Goal: Task Accomplishment & Management: Use online tool/utility

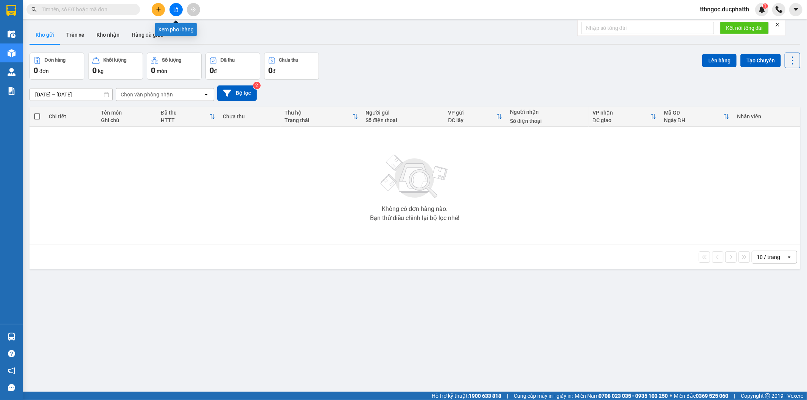
click at [175, 11] on icon "file-add" at bounding box center [175, 9] width 5 height 5
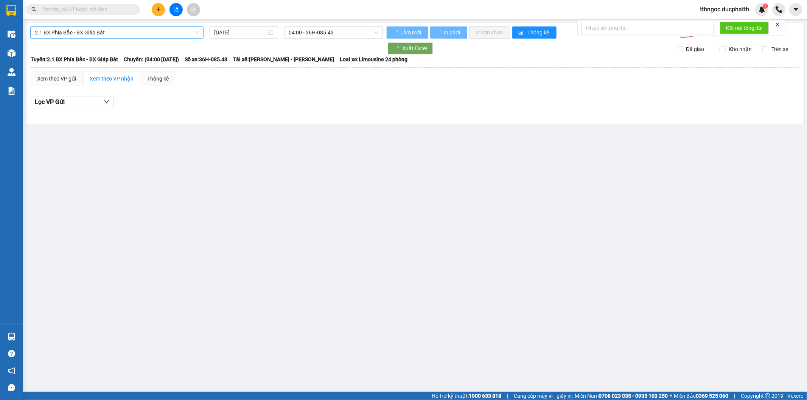
click at [98, 37] on span "2.1 BX Phía Bắc - BX Giáp Bát" at bounding box center [117, 32] width 164 height 11
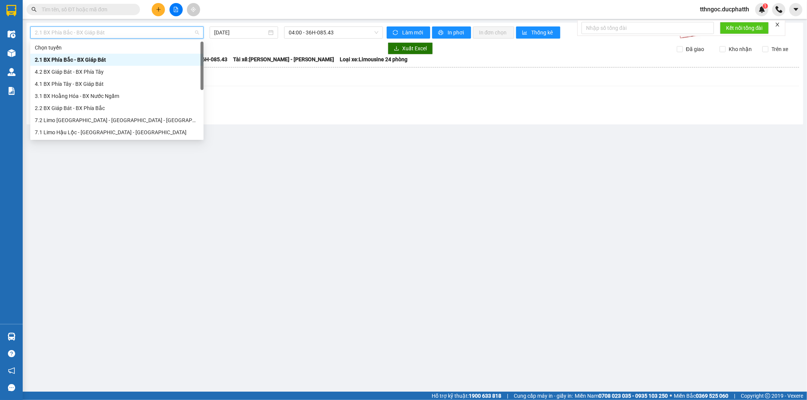
scroll to position [78, 0]
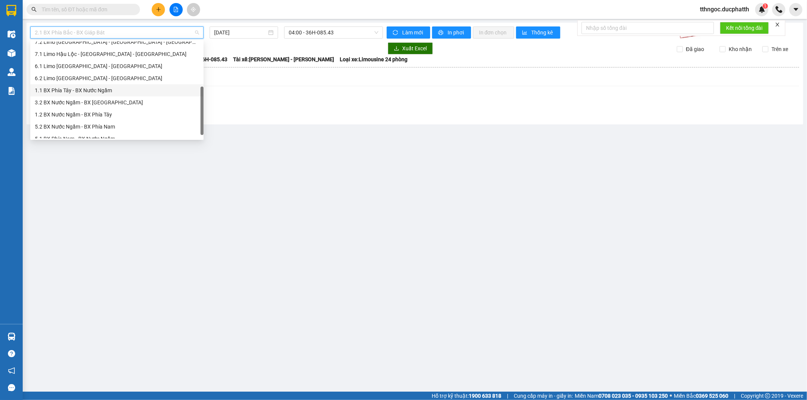
click at [95, 94] on div "1.1 BX Phía Tây - BX Nước Ngầm" at bounding box center [117, 90] width 164 height 8
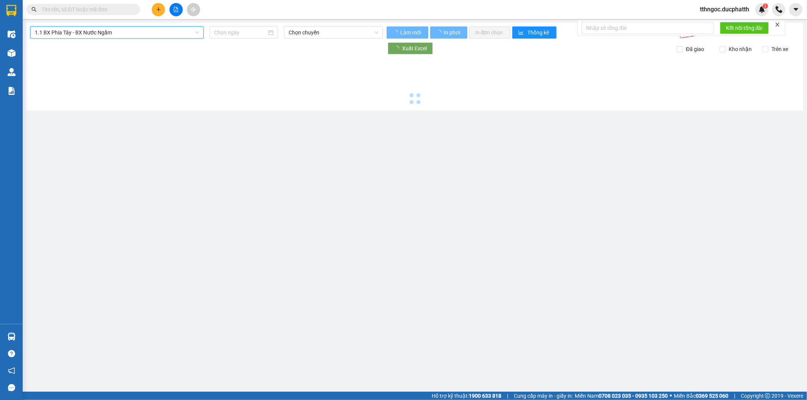
type input "[DATE]"
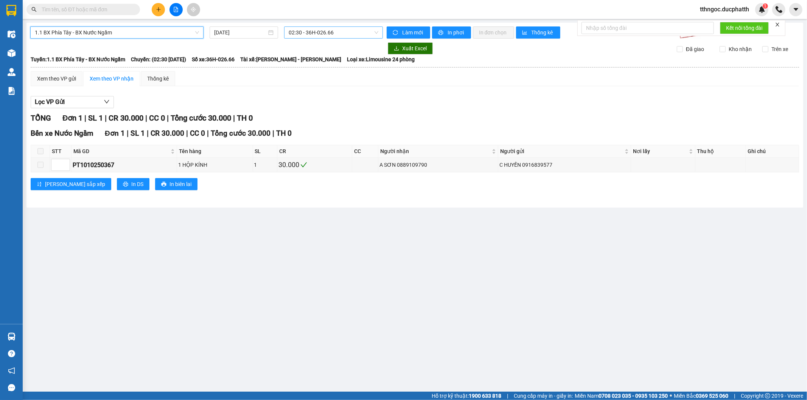
click at [344, 31] on span "02:30 - 36H-026.66" at bounding box center [333, 32] width 89 height 11
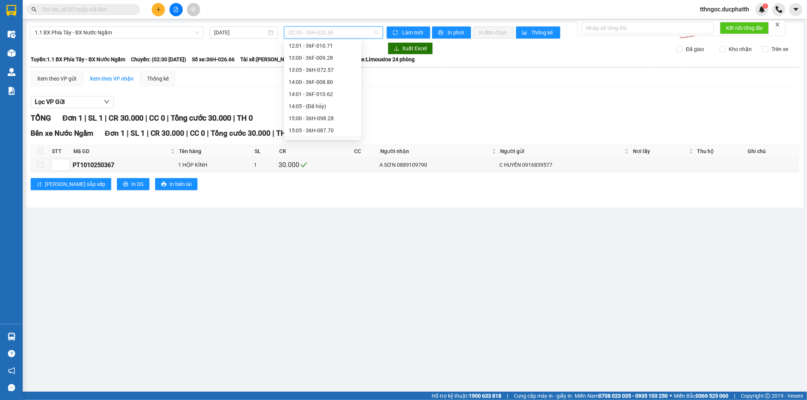
scroll to position [252, 0]
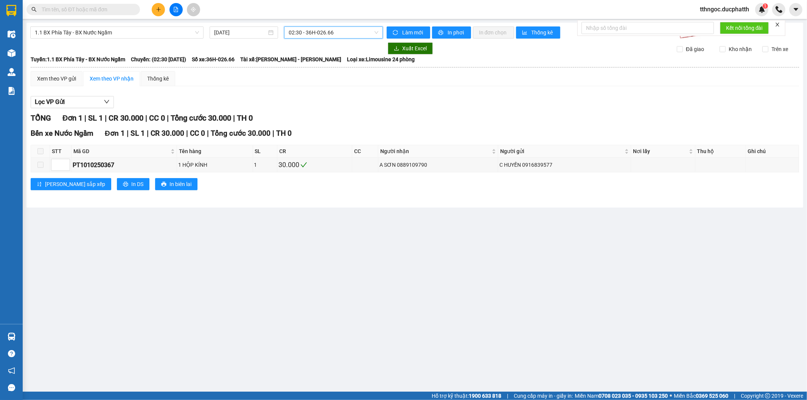
click at [317, 33] on span "02:30 - 36H-026.66" at bounding box center [333, 32] width 89 height 11
click at [333, 33] on span "02:30 - 36H-026.66" at bounding box center [333, 32] width 89 height 11
click at [327, 27] on span "02:30 - 36H-026.66" at bounding box center [333, 32] width 89 height 11
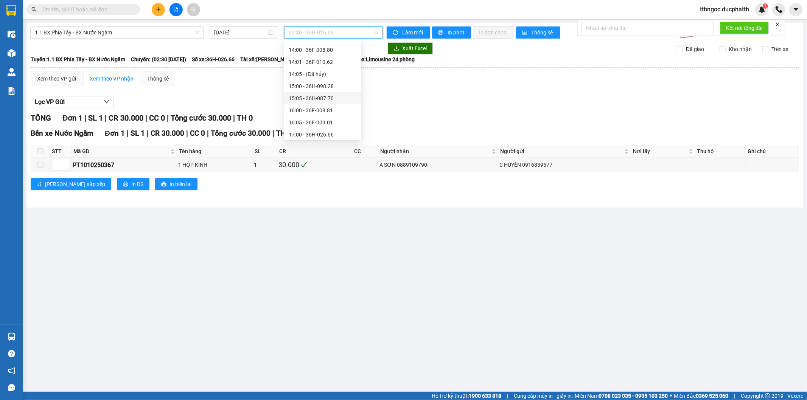
scroll to position [264, 0]
click at [328, 87] on div "15:05 - 36H-087.70" at bounding box center [323, 86] width 68 height 8
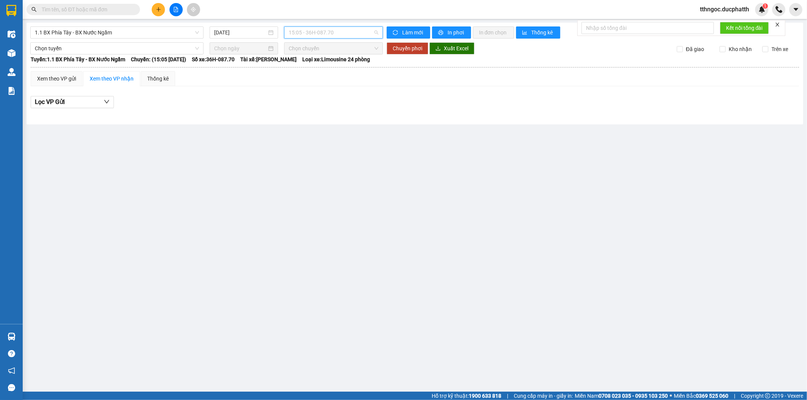
click at [338, 34] on span "15:05 - 36H-087.70" at bounding box center [333, 32] width 89 height 11
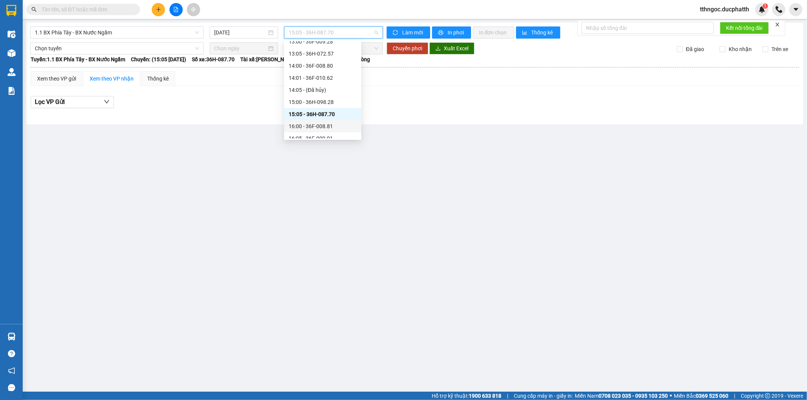
scroll to position [222, 0]
click at [341, 79] on div "14:00 - 36F-008.80" at bounding box center [323, 80] width 68 height 8
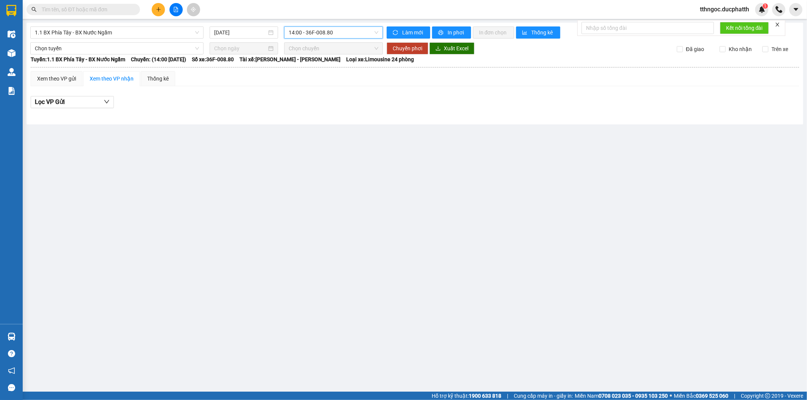
click at [334, 37] on span "14:00 - 36F-008.80" at bounding box center [333, 32] width 89 height 11
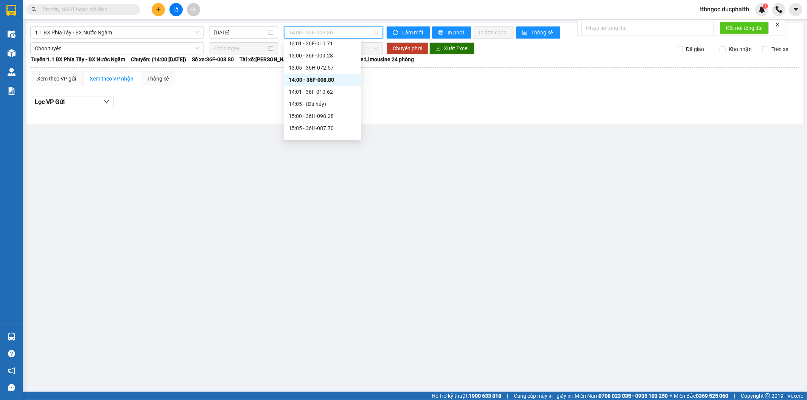
scroll to position [180, 0]
click at [334, 80] on div "12:01 - 36F-010.71" at bounding box center [322, 85] width 77 height 12
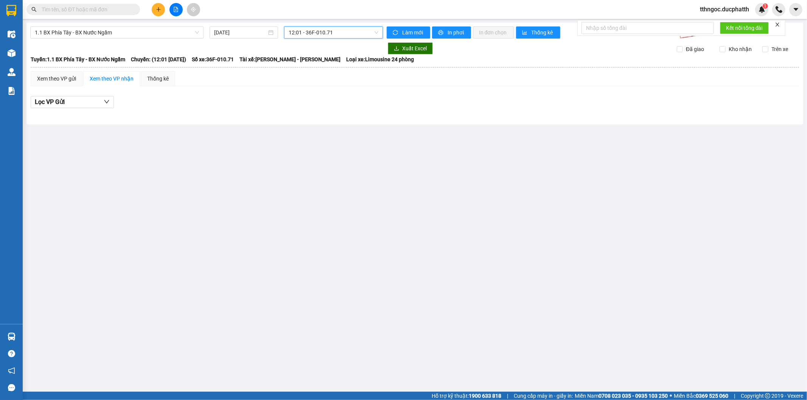
click at [350, 33] on span "12:01 - 36F-010.71" at bounding box center [333, 32] width 89 height 11
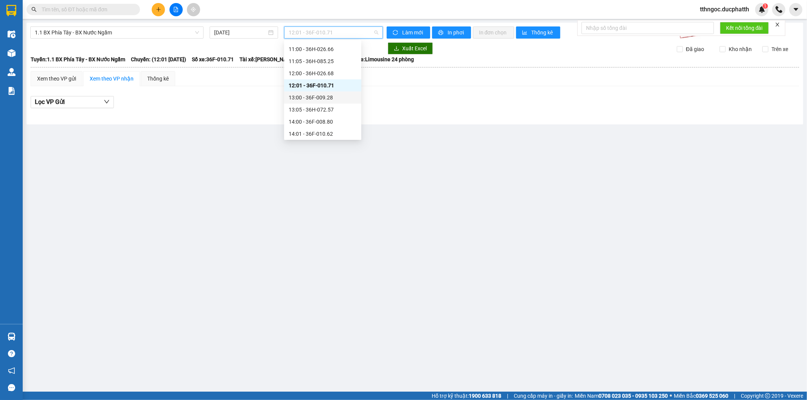
click at [339, 100] on div "13:00 - 36F-009.28" at bounding box center [323, 97] width 68 height 8
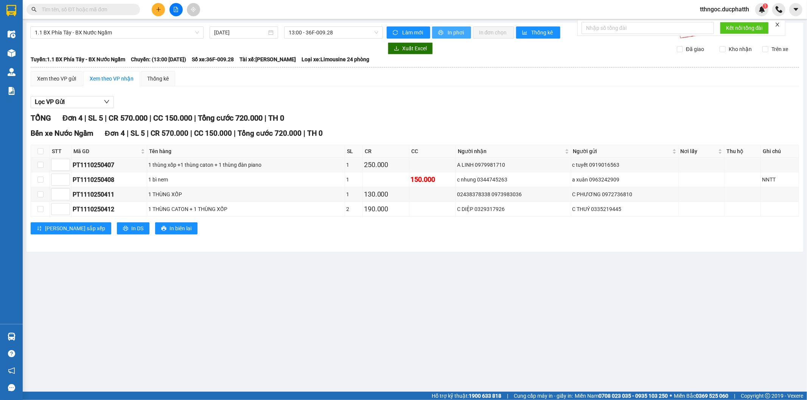
click at [451, 33] on span "In phơi" at bounding box center [456, 32] width 17 height 8
